Goal: Information Seeking & Learning: Learn about a topic

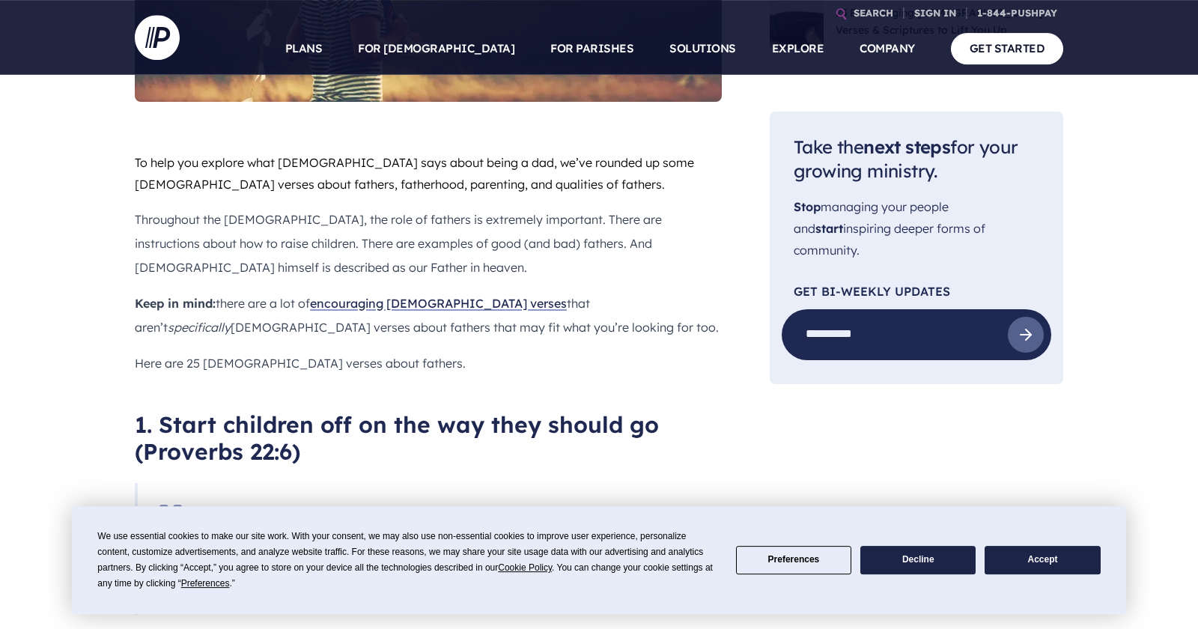
scroll to position [733, 0]
click at [894, 564] on button "Decline" at bounding box center [918, 560] width 115 height 29
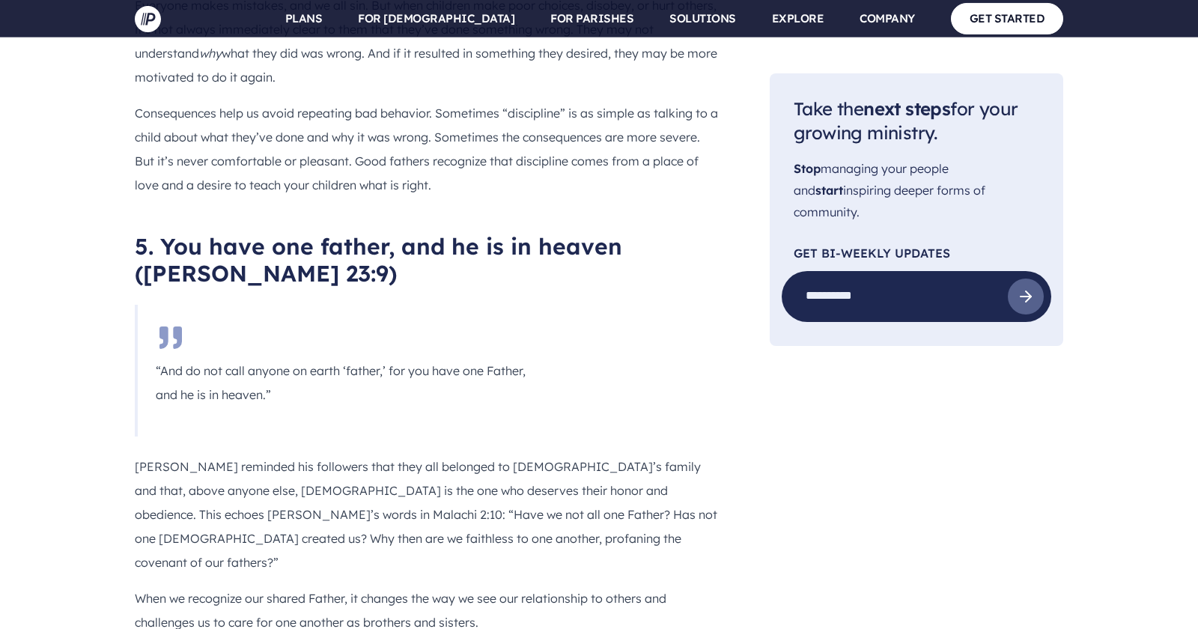
scroll to position [2663, 0]
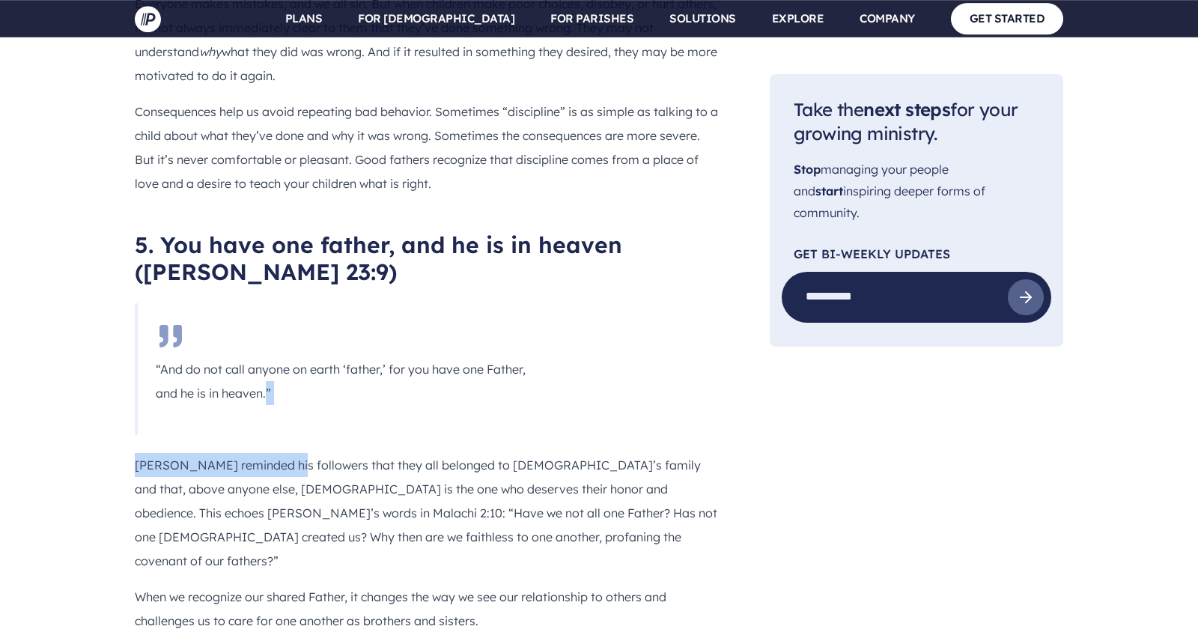
drag, startPoint x: 276, startPoint y: 352, endPoint x: 267, endPoint y: 294, distance: 58.4
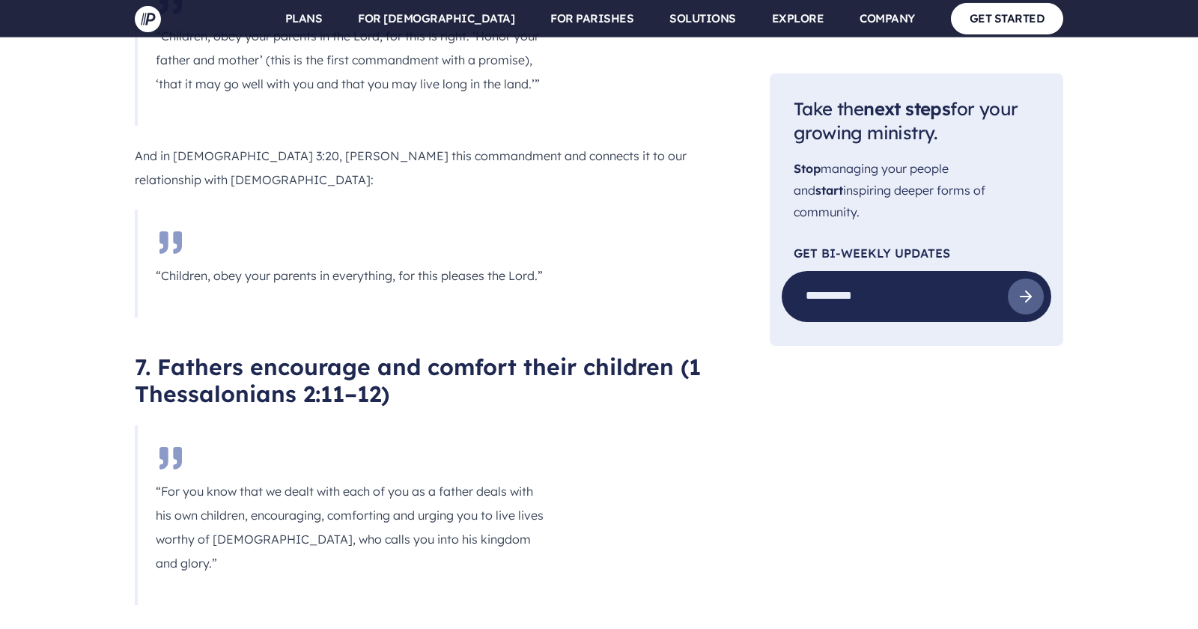
scroll to position [3729, 0]
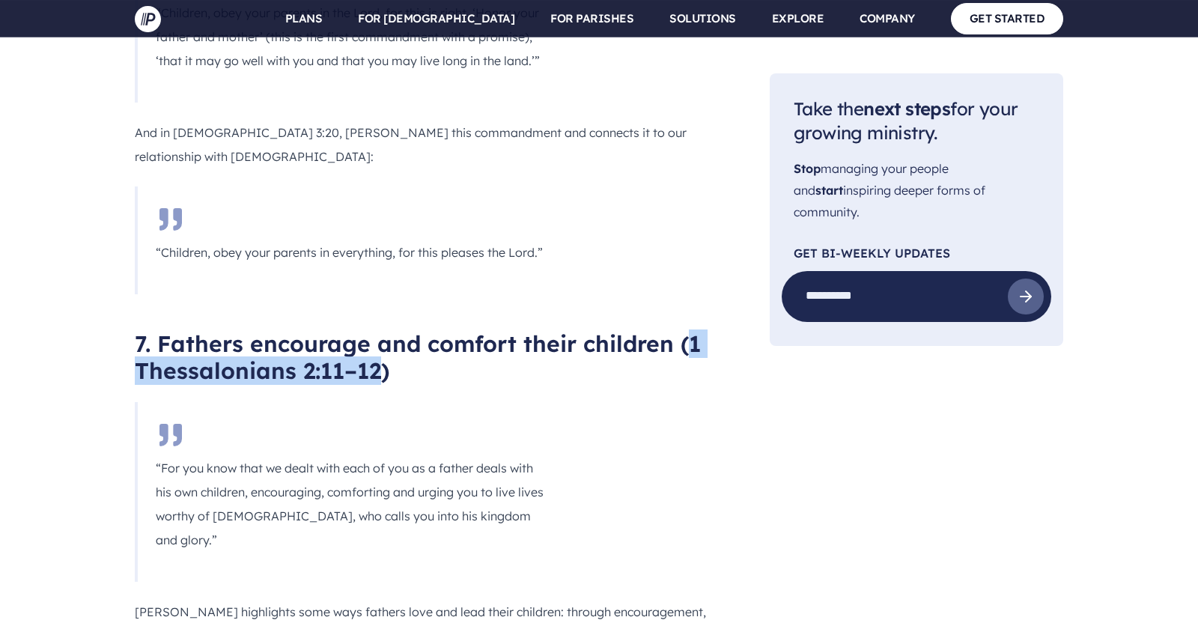
drag, startPoint x: 688, startPoint y: 182, endPoint x: 375, endPoint y: 208, distance: 314.2
click at [375, 330] on h2 "7. Fathers encourage and comfort their children (1 Thessalonians 2:11–12)" at bounding box center [428, 357] width 587 height 54
copy h2 "1 [DEMOGRAPHIC_DATA] 2:11–12"
click at [149, 291] on section at bounding box center [599, 314] width 1198 height 629
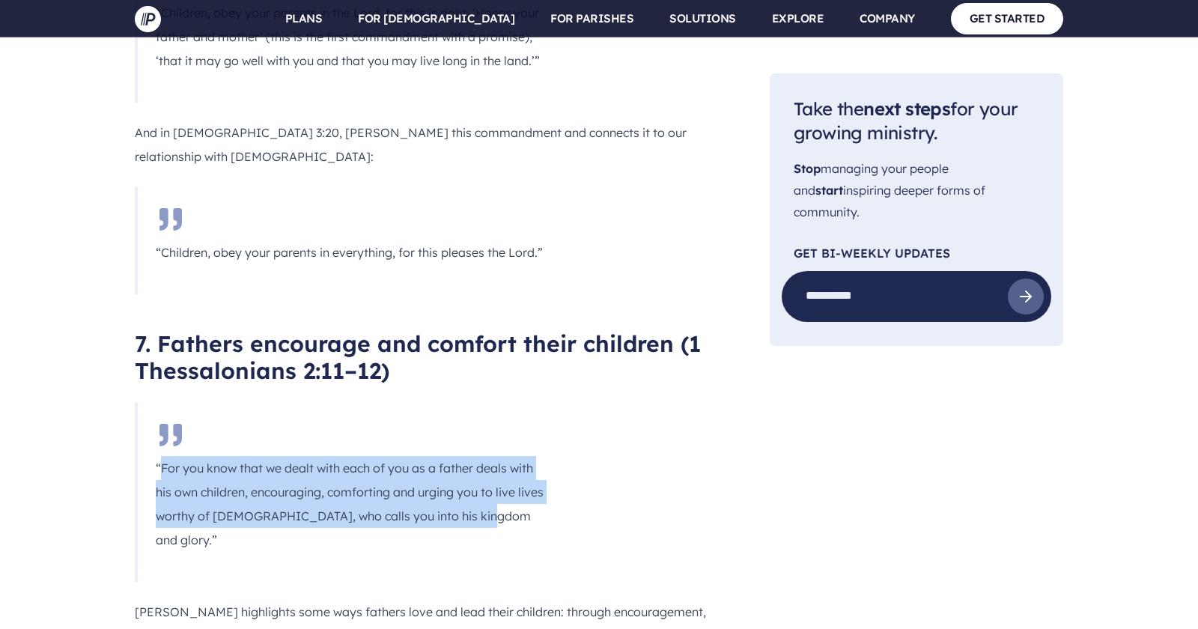
drag, startPoint x: 160, startPoint y: 304, endPoint x: 476, endPoint y: 360, distance: 321.6
click at [476, 456] on p "“For you know that we dealt with each of you as a father deals with his own chi…" at bounding box center [352, 504] width 392 height 96
copy p "For you know that we dealt with each of you as a father deals with his own chil…"
click at [363, 456] on p "“For you know that we dealt with each of you as a father deals with his own chi…" at bounding box center [352, 504] width 392 height 96
